Goal: Navigation & Orientation: Find specific page/section

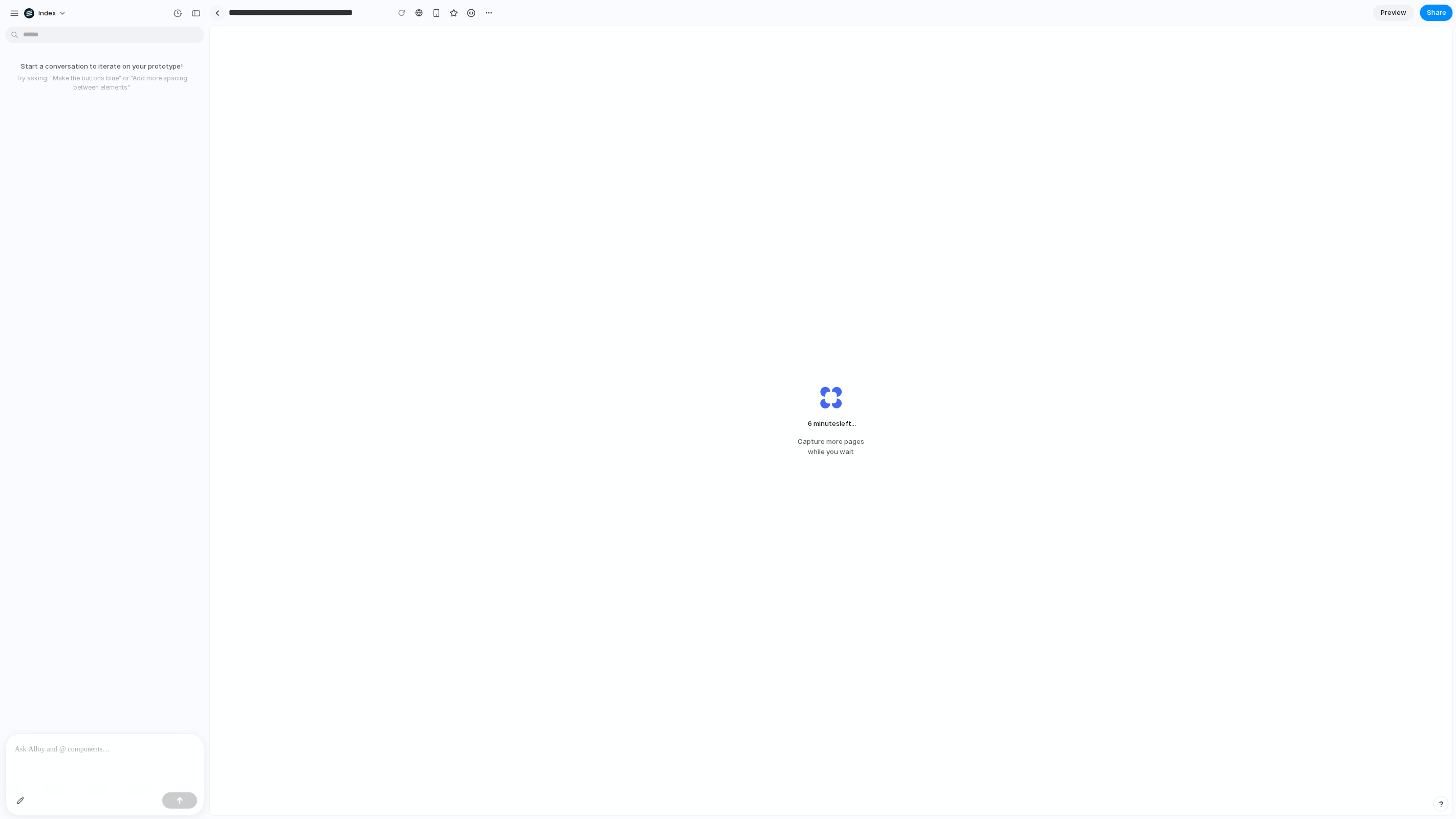
click at [215, 13] on div at bounding box center [217, 13] width 4 height 6
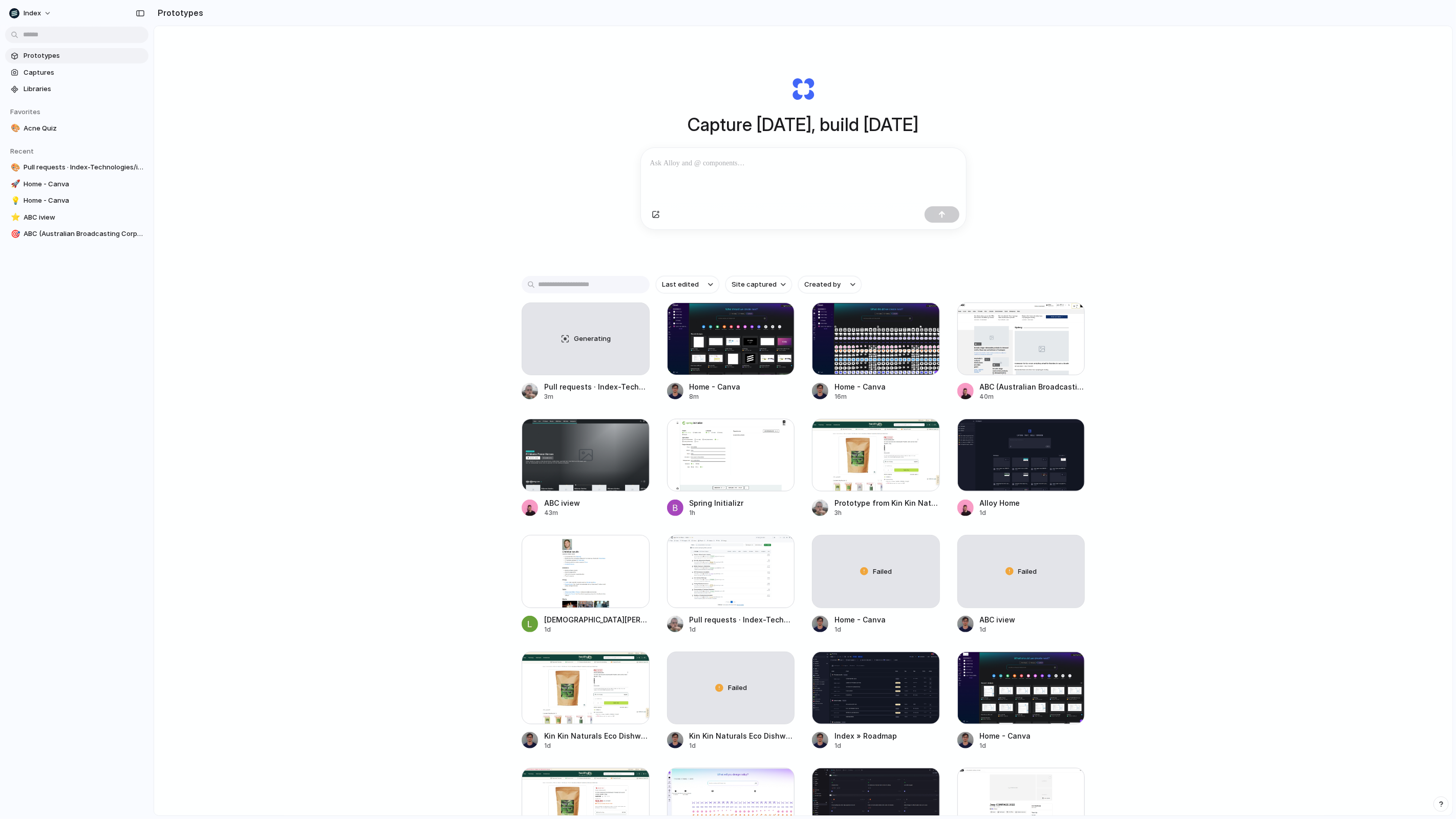
drag, startPoint x: 677, startPoint y: 365, endPoint x: 285, endPoint y: 304, distance: 396.7
click at [287, 304] on div "Capture today, build tomorrow Clone web app Clone screenshot Start from existin…" at bounding box center [803, 448] width 1298 height 844
click at [540, 336] on div "Generating" at bounding box center [585, 338] width 127 height 72
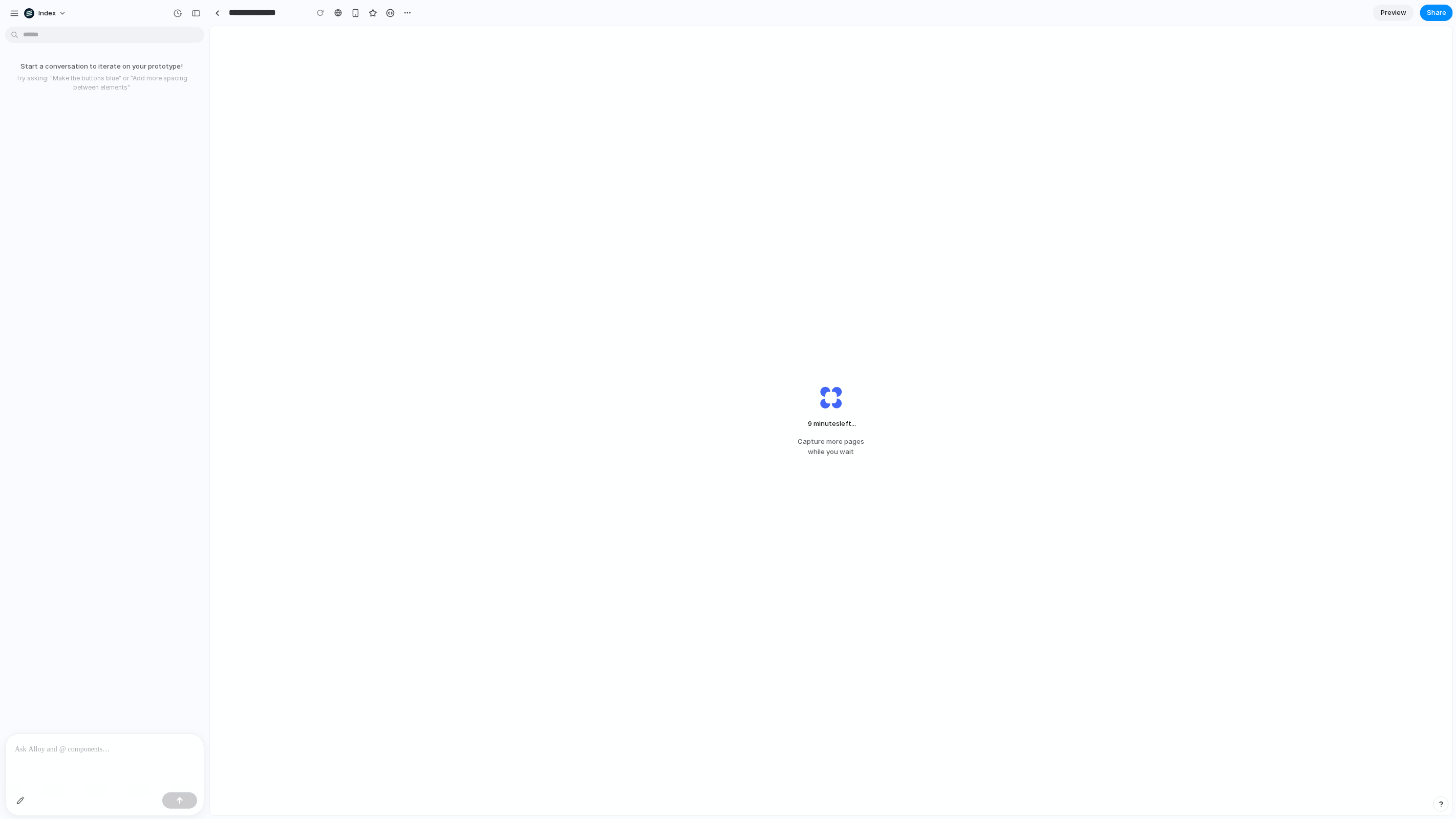
drag, startPoint x: 0, startPoint y: 456, endPoint x: 24, endPoint y: 242, distance: 215.3
click at [24, 242] on div "Start a conversation to iterate on your prototype! Try asking: "Make the button…" at bounding box center [102, 382] width 203 height 703
click at [220, 13] on link at bounding box center [217, 13] width 15 height 15
